Goal: Book appointment/travel/reservation

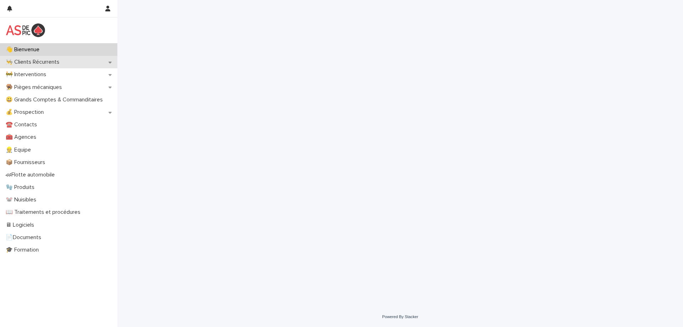
click at [55, 63] on p "👨‍🍳 Clients Récurrents" at bounding box center [34, 62] width 62 height 7
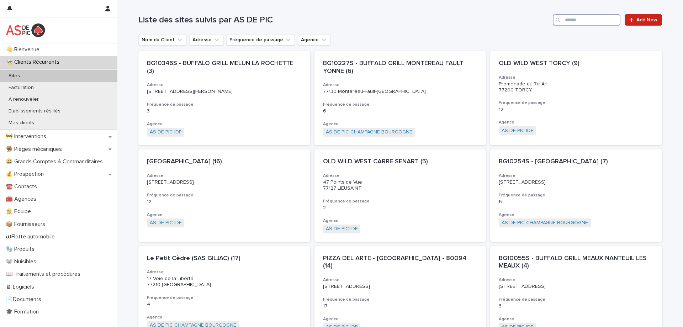
click at [573, 17] on input "Search" at bounding box center [587, 19] width 68 height 11
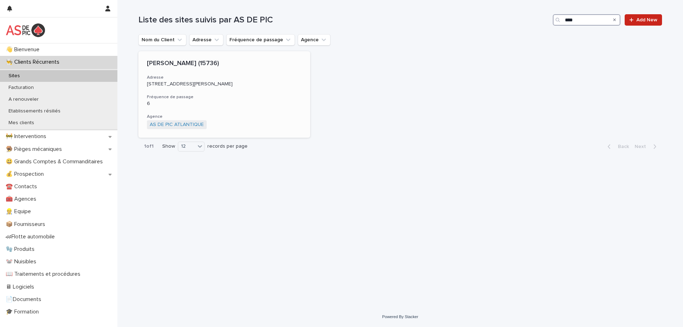
type input "****"
click at [165, 62] on p "[PERSON_NAME] (15736)" at bounding box center [224, 64] width 154 height 8
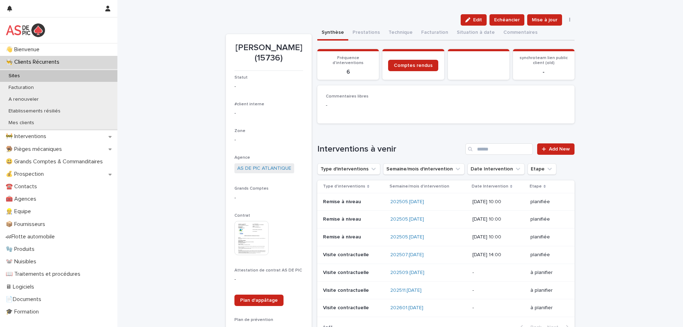
click at [538, 270] on p "à planifier" at bounding box center [546, 273] width 33 height 6
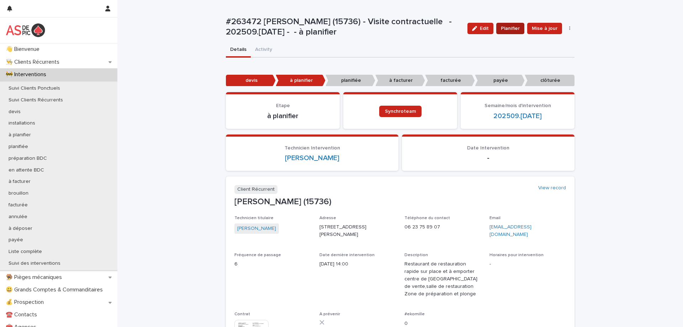
click at [514, 27] on span "Planifier" at bounding box center [510, 28] width 19 height 7
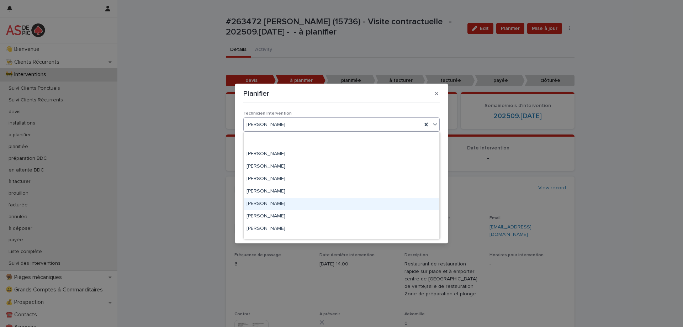
scroll to position [1402, 0]
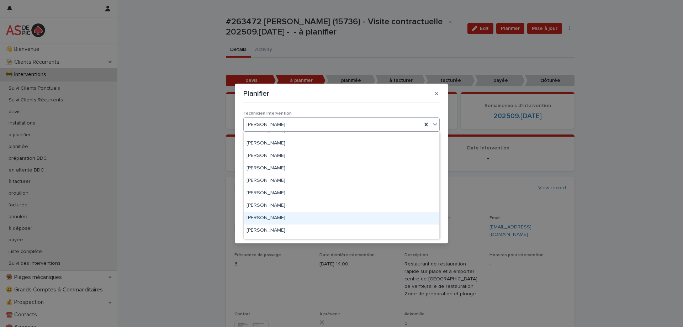
click at [278, 218] on div "[PERSON_NAME]" at bounding box center [342, 218] width 196 height 12
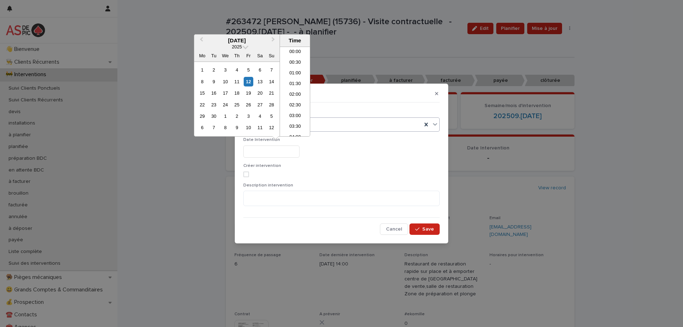
click at [264, 155] on input "text" at bounding box center [271, 152] width 56 height 12
click at [205, 91] on div "15" at bounding box center [202, 93] width 10 height 10
drag, startPoint x: 299, startPoint y: 125, endPoint x: 279, endPoint y: 147, distance: 30.0
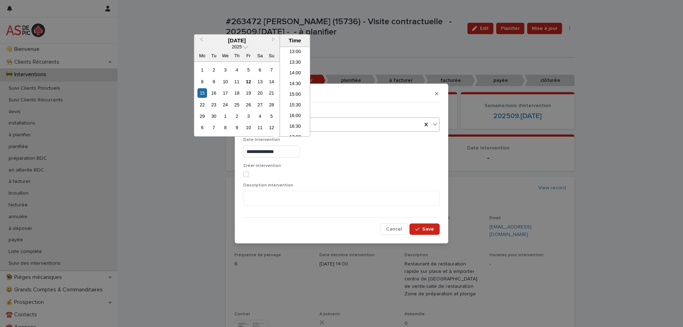
click at [298, 125] on li "16:30" at bounding box center [295, 127] width 30 height 11
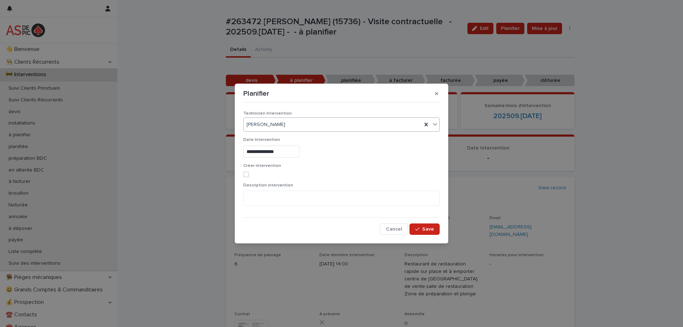
type input "**********"
click at [245, 175] on span at bounding box center [246, 174] width 6 height 6
click at [258, 199] on textarea at bounding box center [341, 198] width 196 height 15
type textarea "**********"
click at [426, 227] on span "Save" at bounding box center [428, 229] width 12 height 5
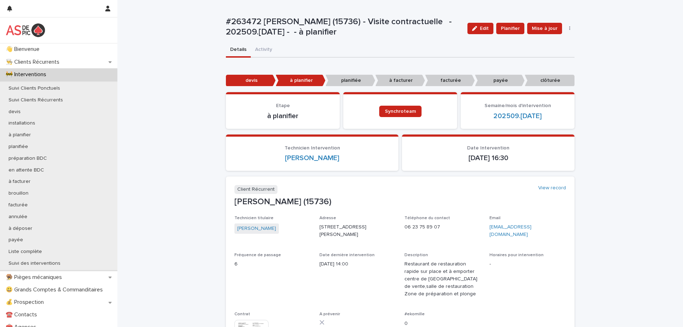
click at [352, 78] on p "planifiée" at bounding box center [351, 81] width 50 height 12
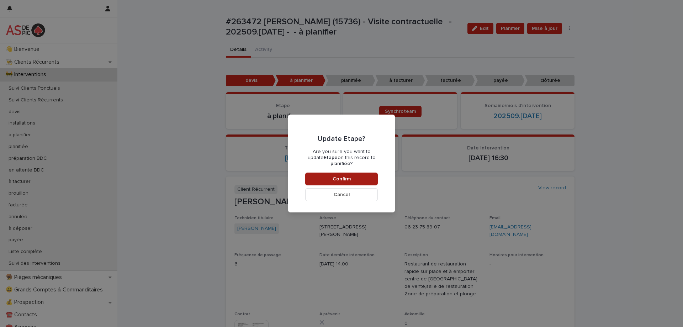
click at [345, 176] on span "Confirm" at bounding box center [342, 178] width 18 height 5
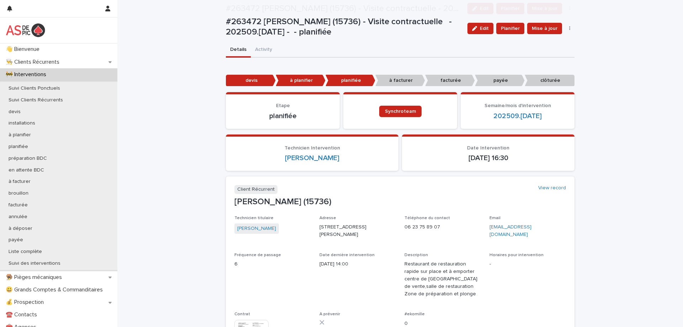
scroll to position [59, 0]
